Goal: Entertainment & Leisure: Consume media (video, audio)

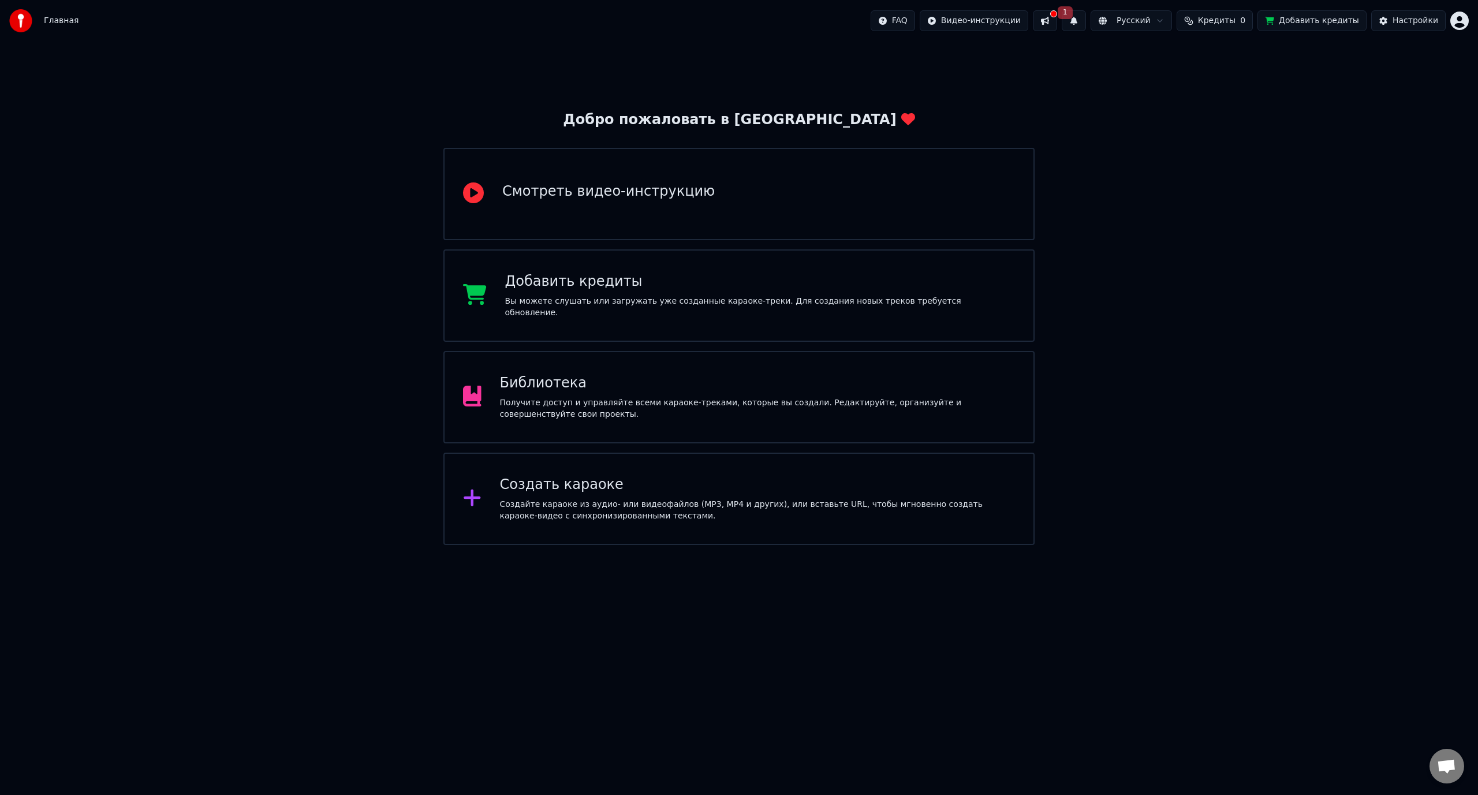
click at [653, 487] on div "Создать караоке" at bounding box center [757, 485] width 515 height 18
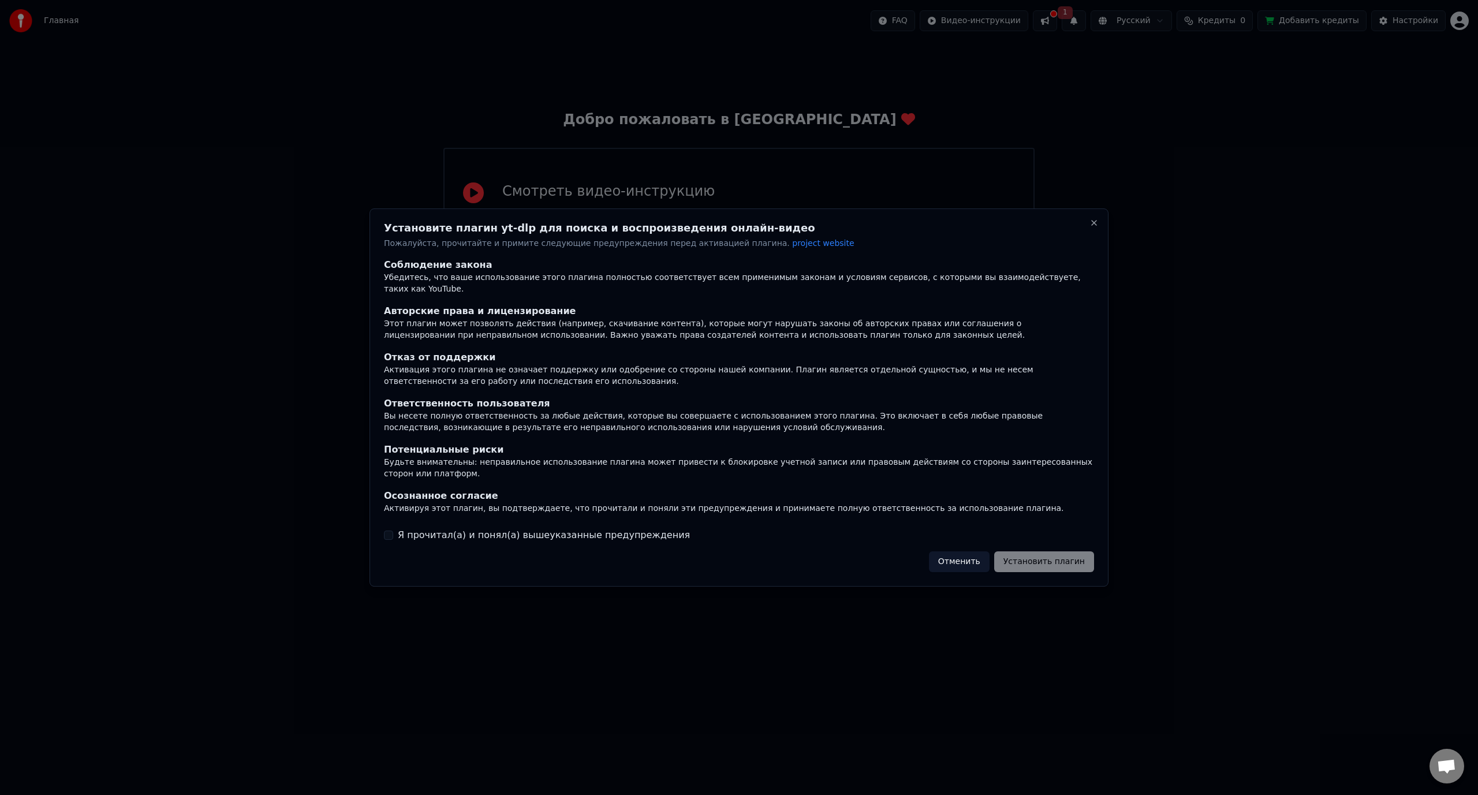
click at [1073, 552] on div "Отменить Установить плагин" at bounding box center [1011, 561] width 165 height 21
click at [984, 556] on button "Отменить" at bounding box center [959, 561] width 61 height 21
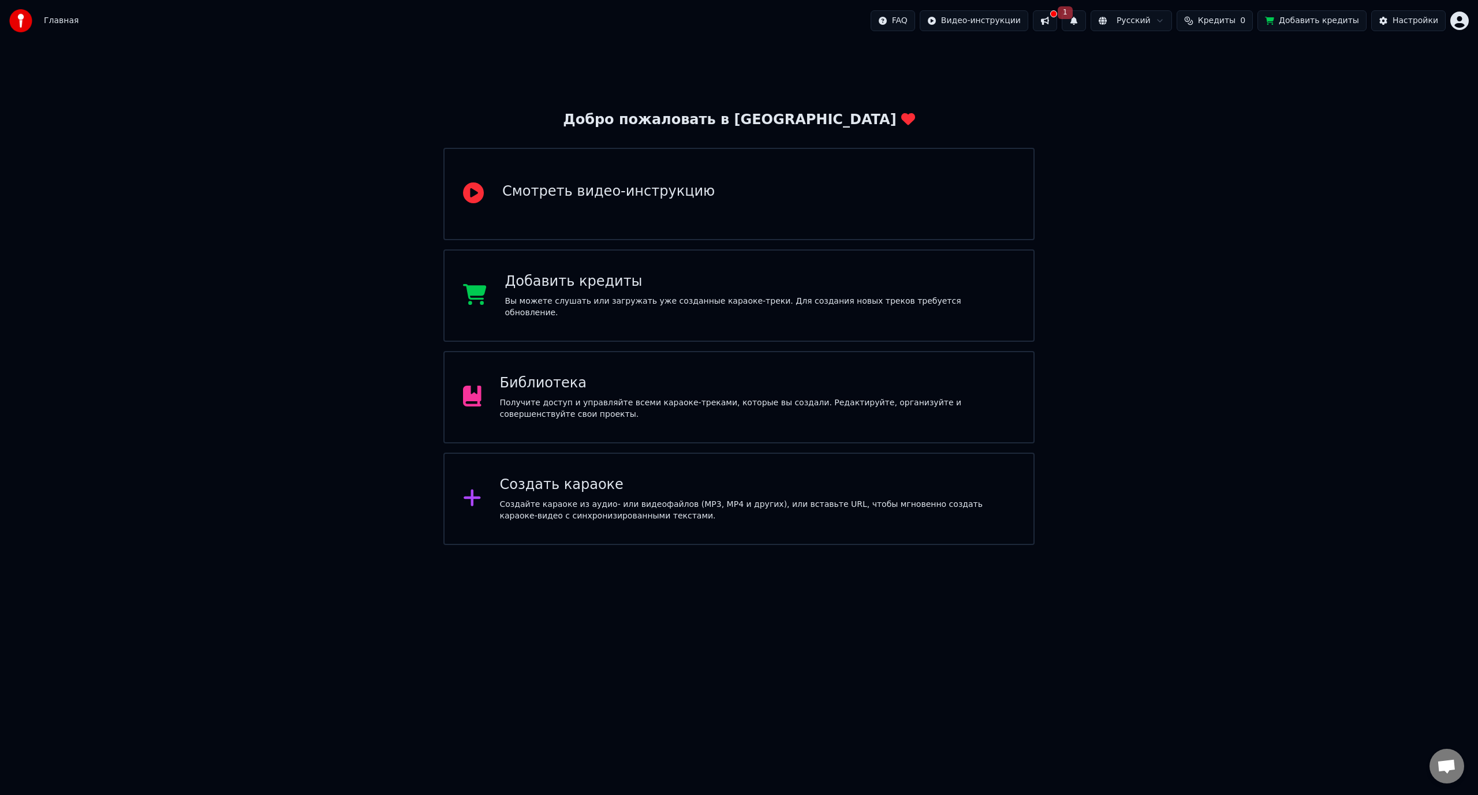
click at [769, 166] on div "Смотреть видео-инструкцию" at bounding box center [738, 194] width 591 height 92
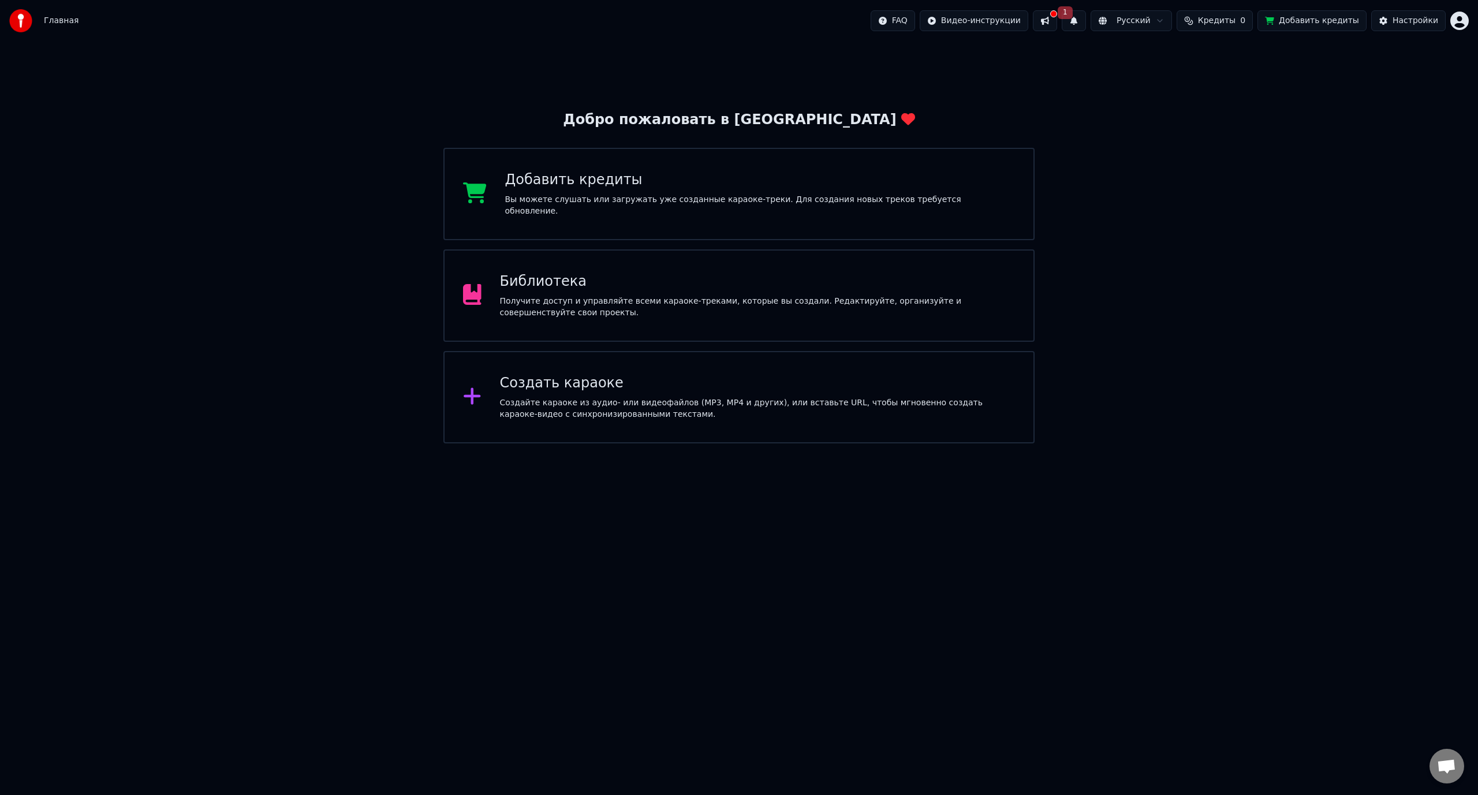
click at [754, 275] on div "Библиотека" at bounding box center [757, 281] width 515 height 18
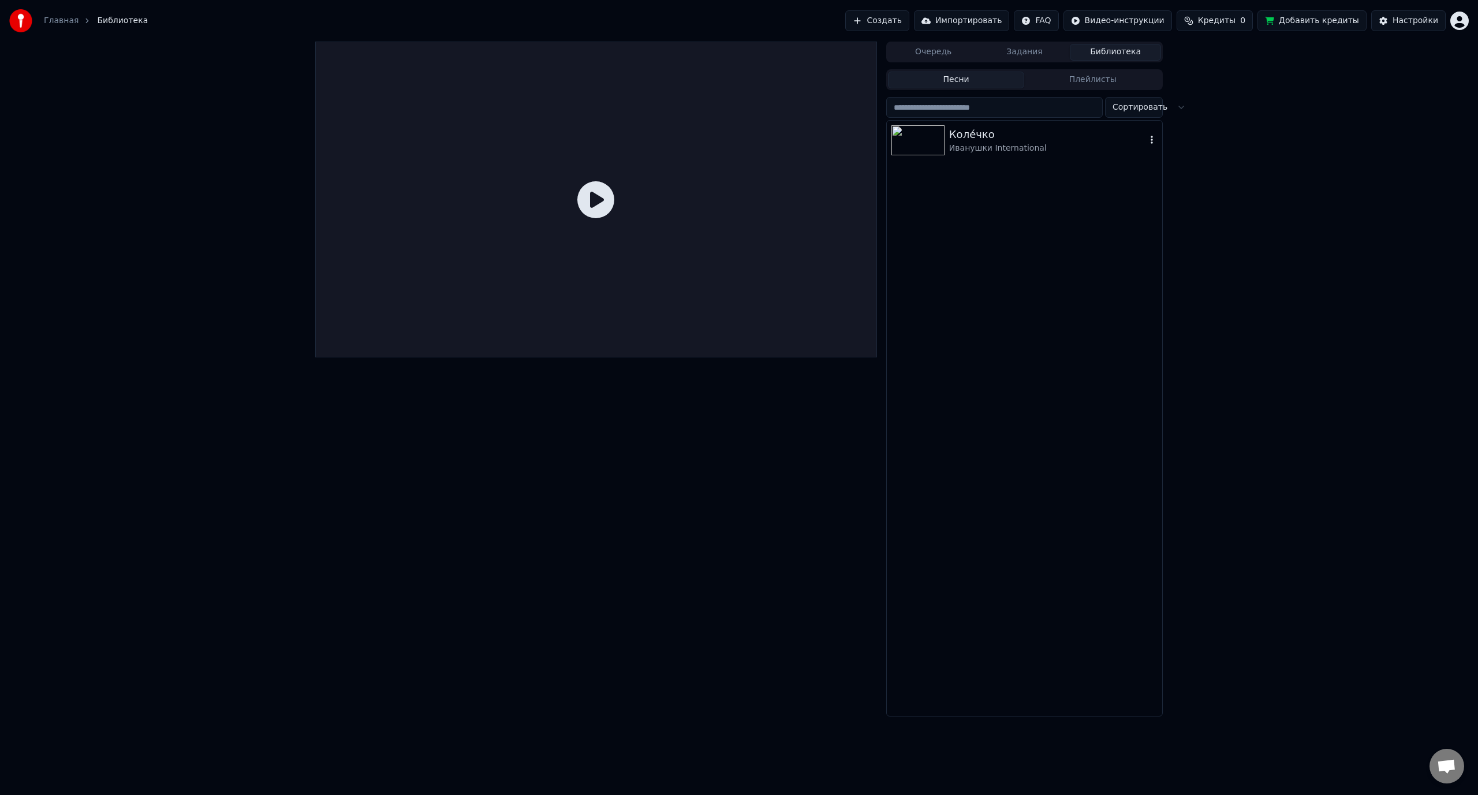
click at [966, 157] on div "Коле́чко Иванушки International" at bounding box center [1024, 140] width 275 height 39
